Goal: Find specific page/section: Find specific page/section

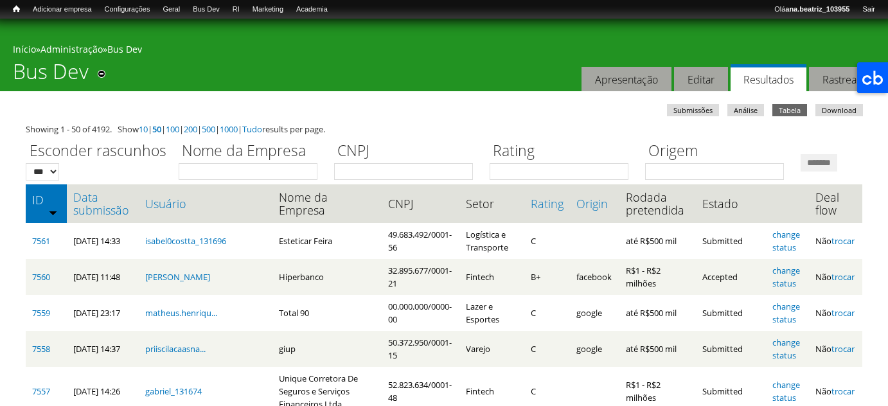
click at [115, 216] on link "Data submissão" at bounding box center [102, 204] width 59 height 26
